Goal: Task Accomplishment & Management: Complete application form

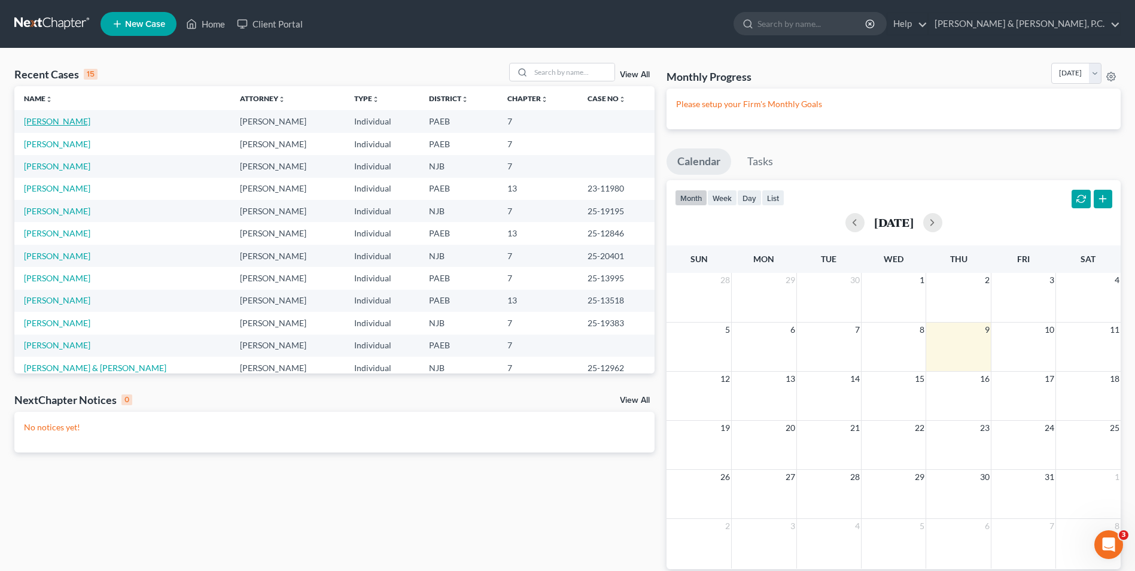
click at [59, 121] on link "[PERSON_NAME]" at bounding box center [57, 121] width 66 height 10
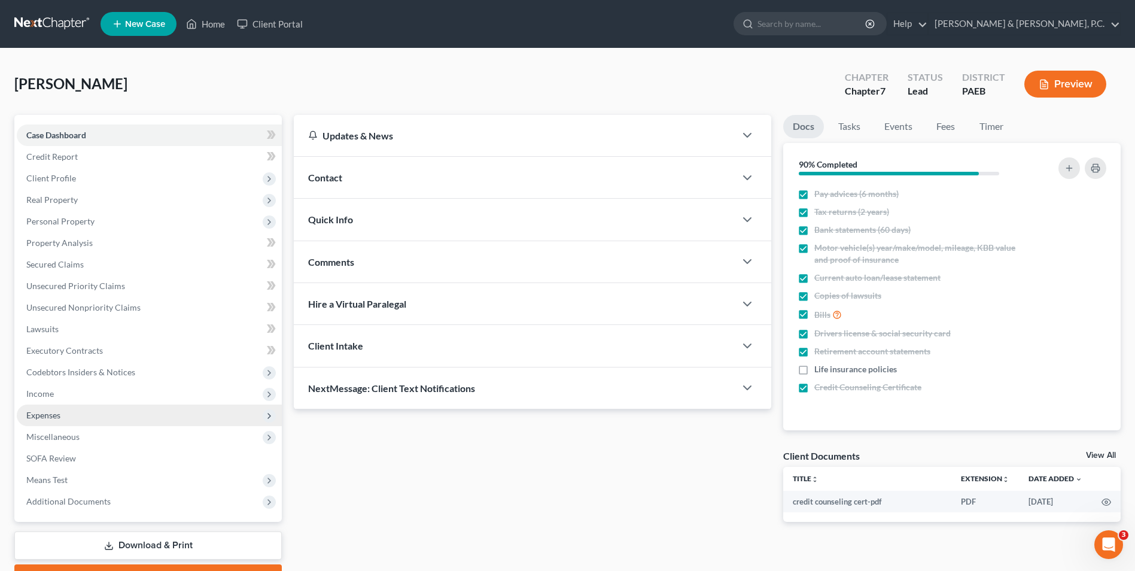
click at [41, 417] on span "Expenses" at bounding box center [43, 415] width 34 height 10
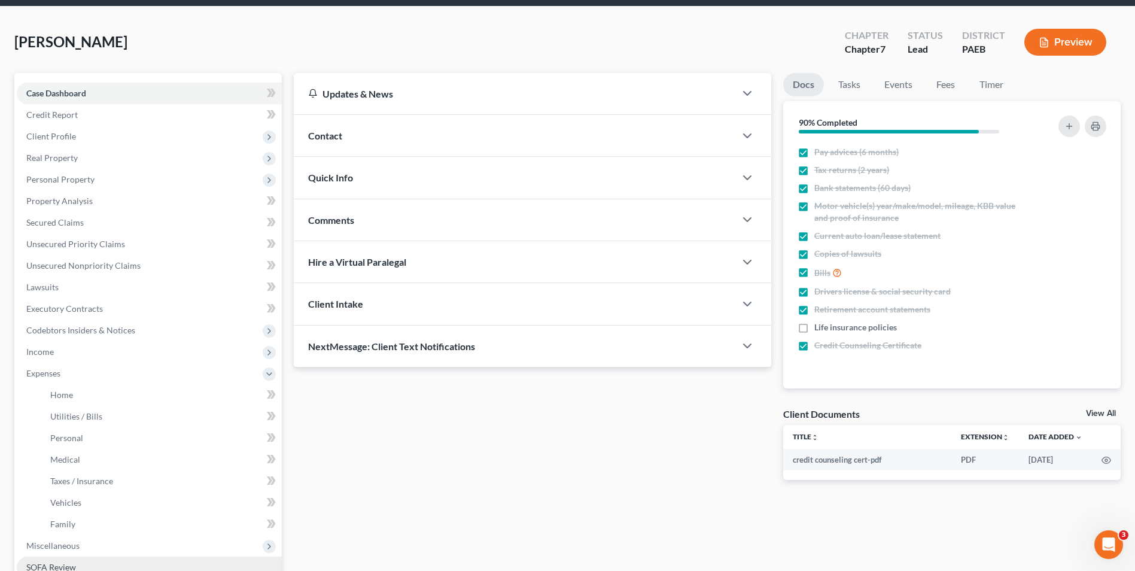
scroll to position [120, 0]
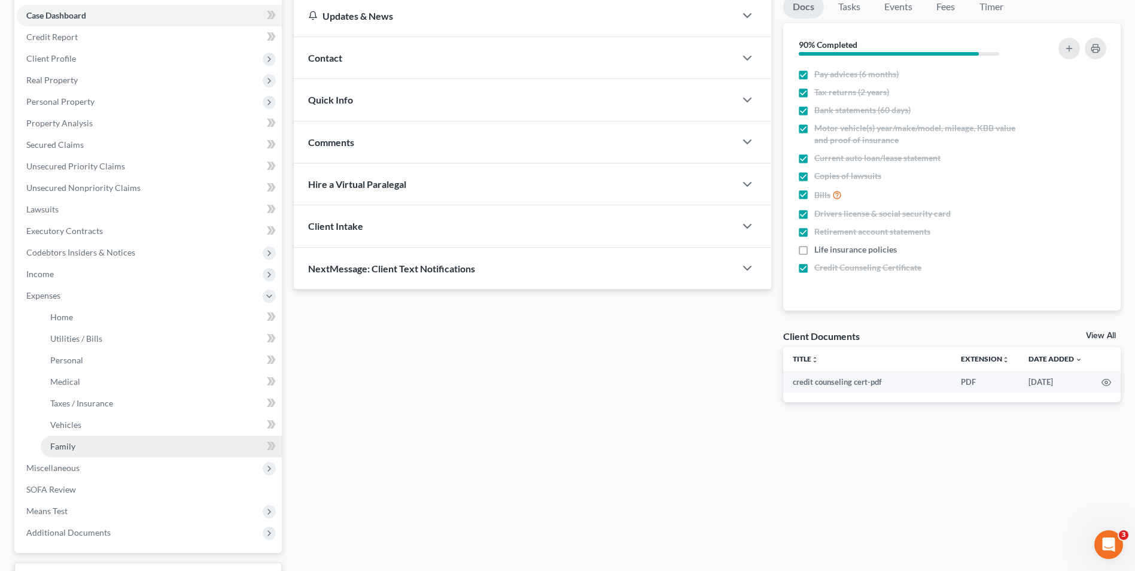
click at [65, 448] on span "Family" at bounding box center [62, 446] width 25 height 10
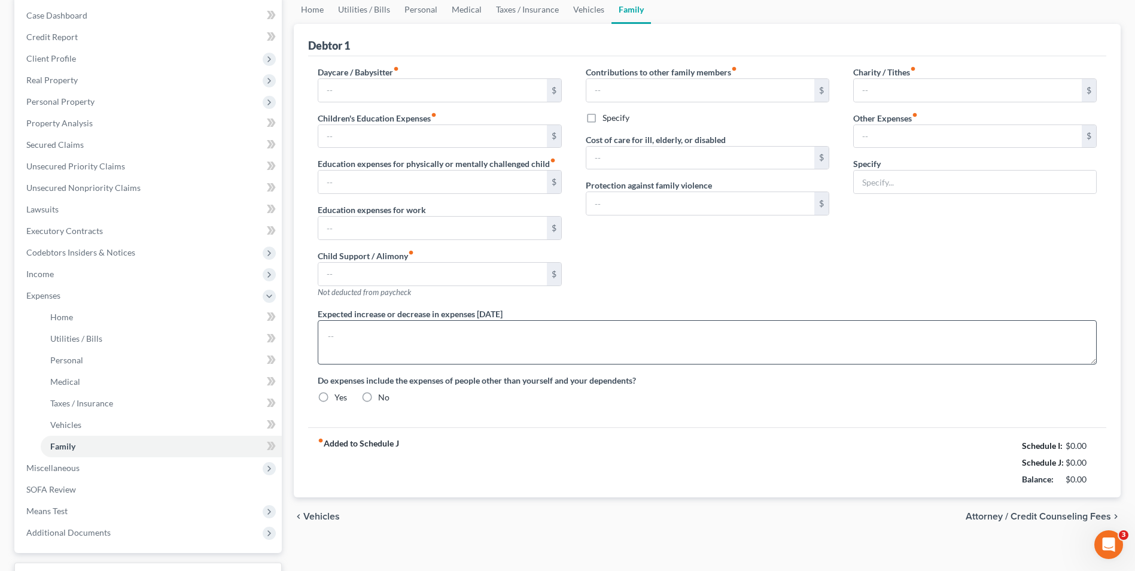
type input "0.00"
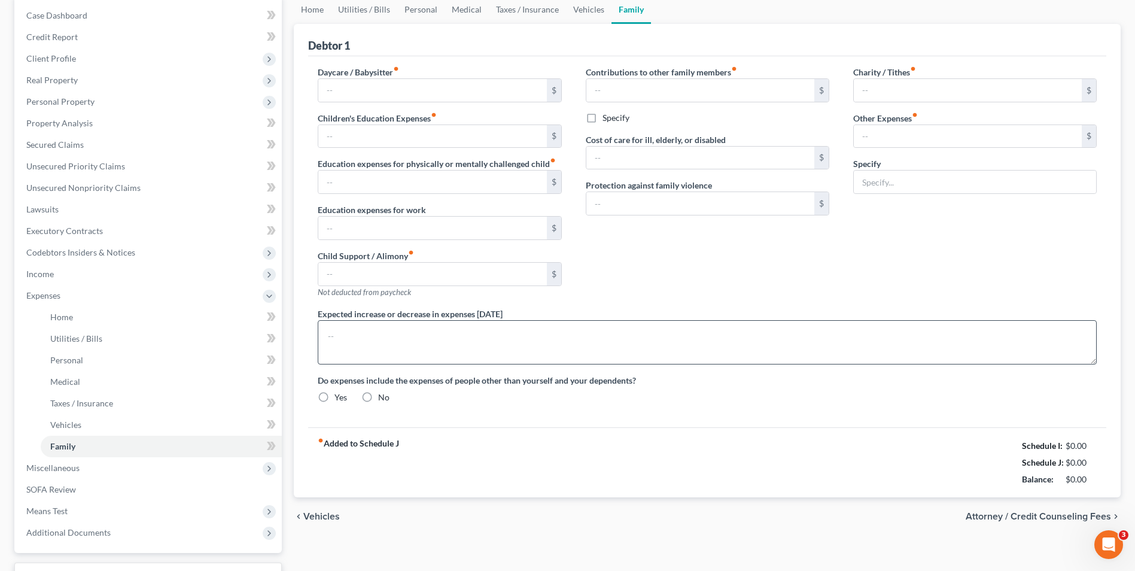
type input "200.00"
type input "0.00"
type input "10.00"
type input "70.00"
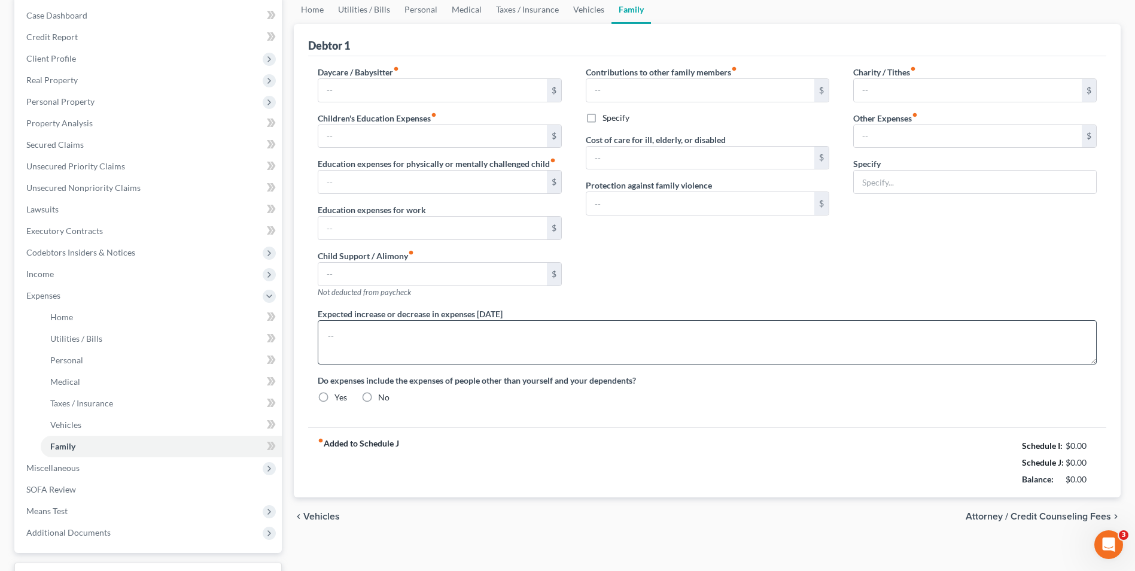
type input "Pet Care (3 cats and 1 dog)"
radio input "true"
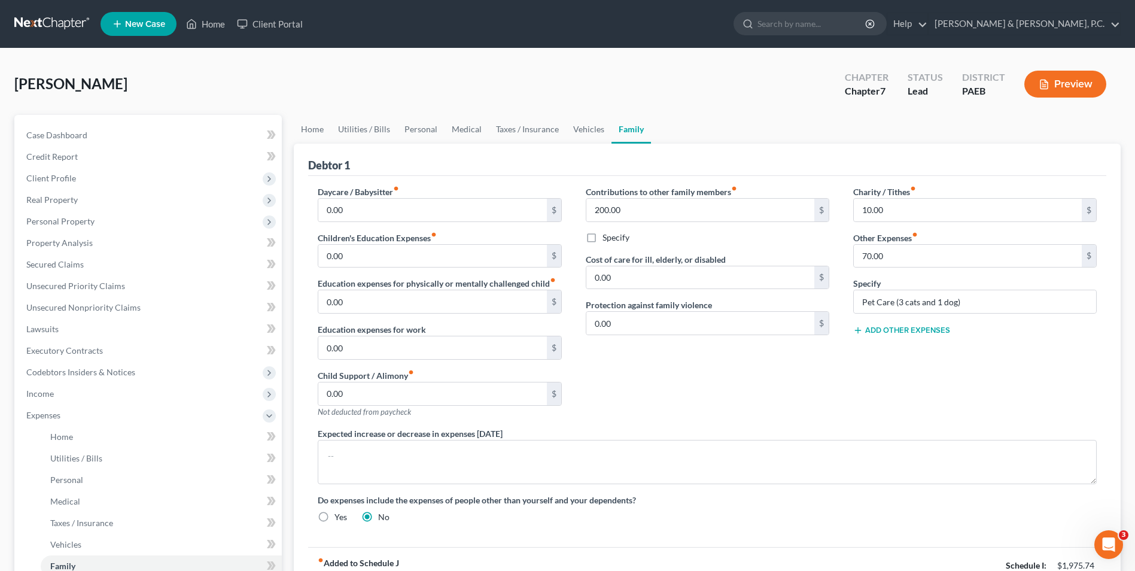
click at [603, 237] on label "Specify" at bounding box center [616, 238] width 27 height 12
click at [607, 237] on input "Specify" at bounding box center [611, 236] width 8 height 8
checkbox input "true"
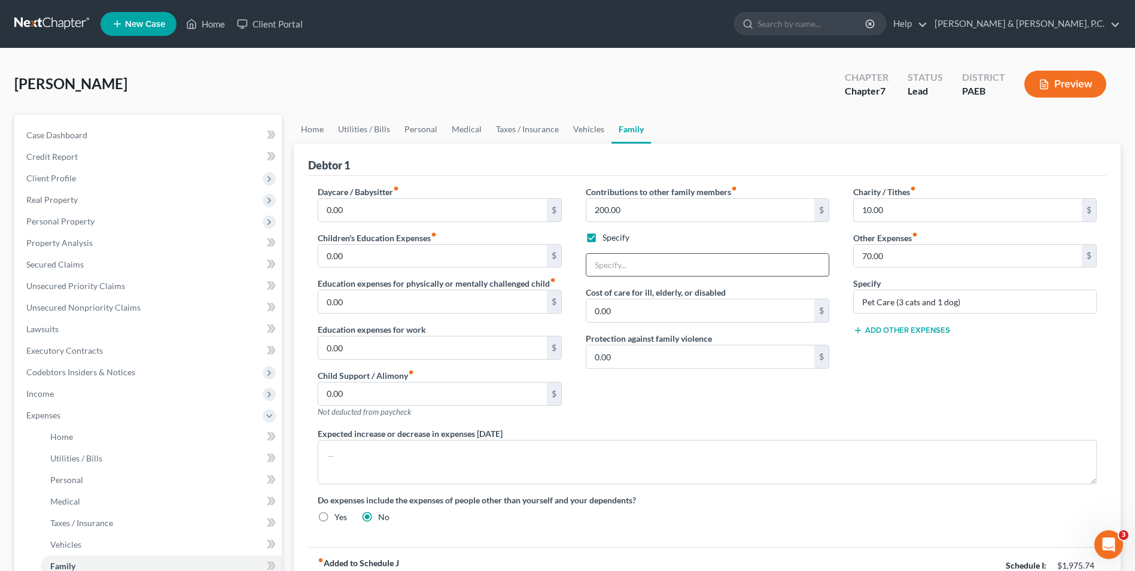
click at [648, 268] on input "text" at bounding box center [707, 265] width 242 height 23
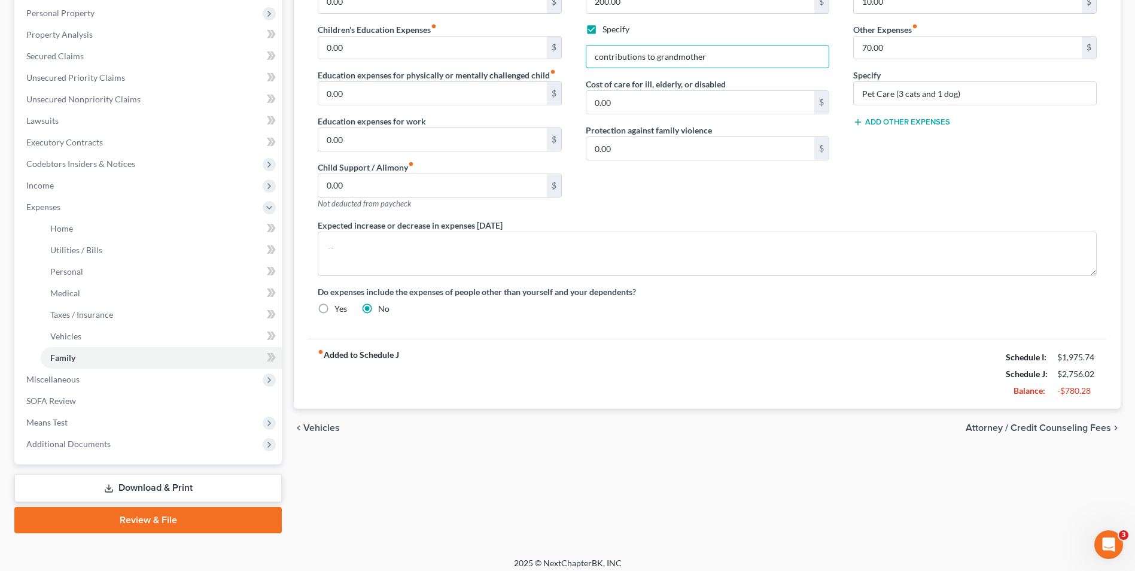
scroll to position [216, 0]
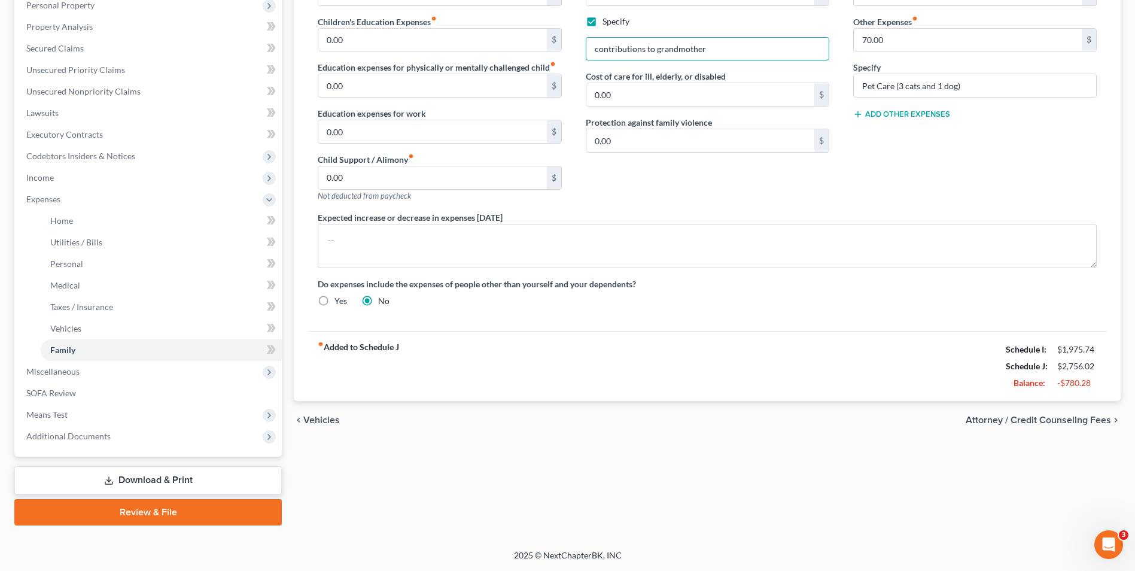
type input "contributions to grandmother"
click at [998, 423] on span "Attorney / Credit Counseling Fees" at bounding box center [1038, 420] width 145 height 10
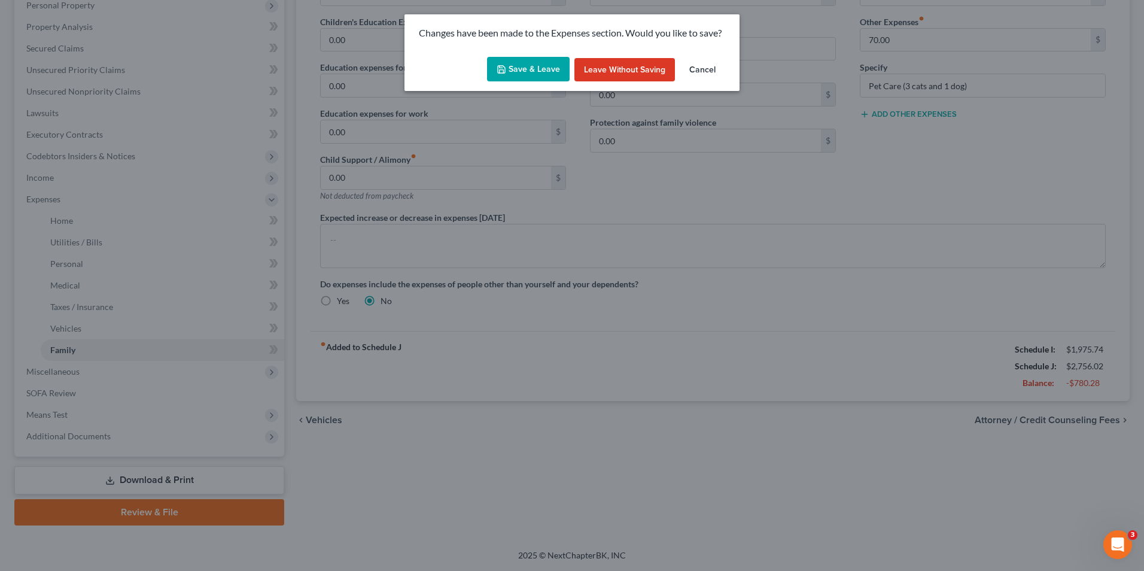
click at [528, 66] on button "Save & Leave" at bounding box center [528, 69] width 83 height 25
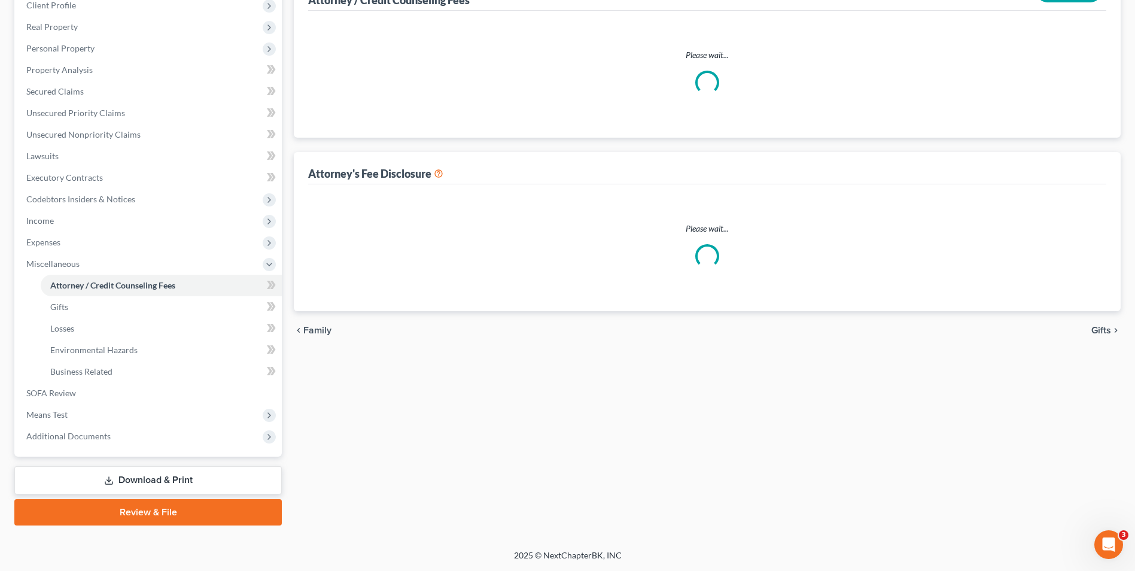
scroll to position [60, 0]
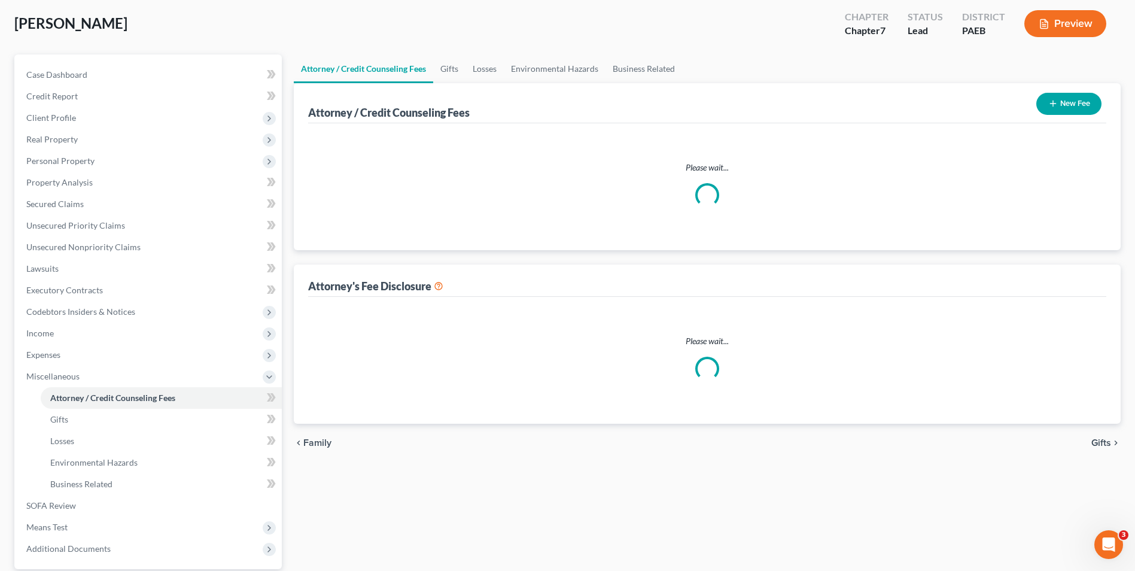
select select "0"
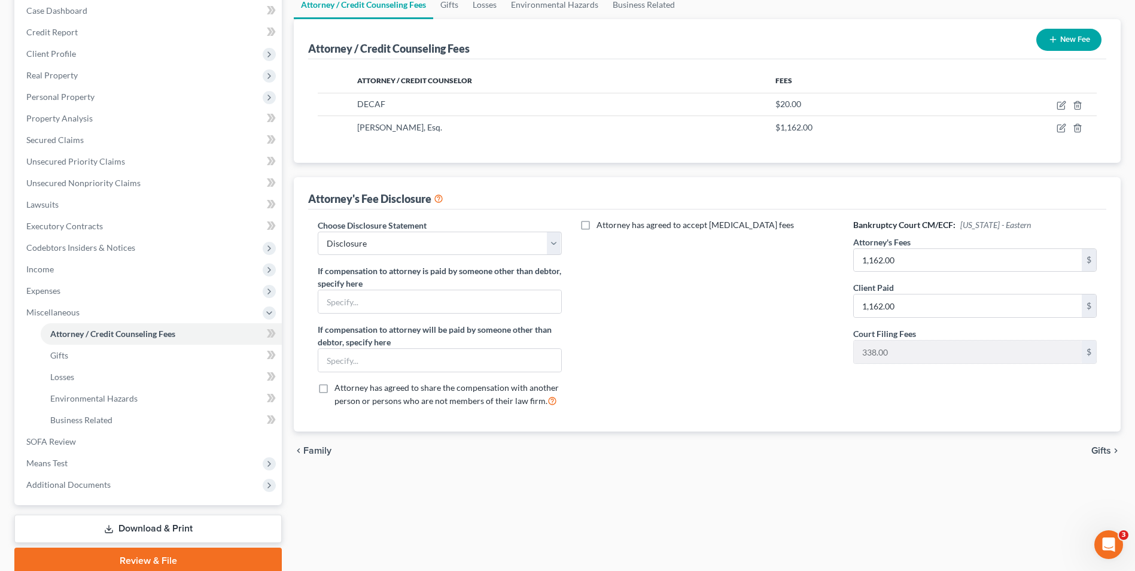
scroll to position [173, 0]
